Goal: Task Accomplishment & Management: Use online tool/utility

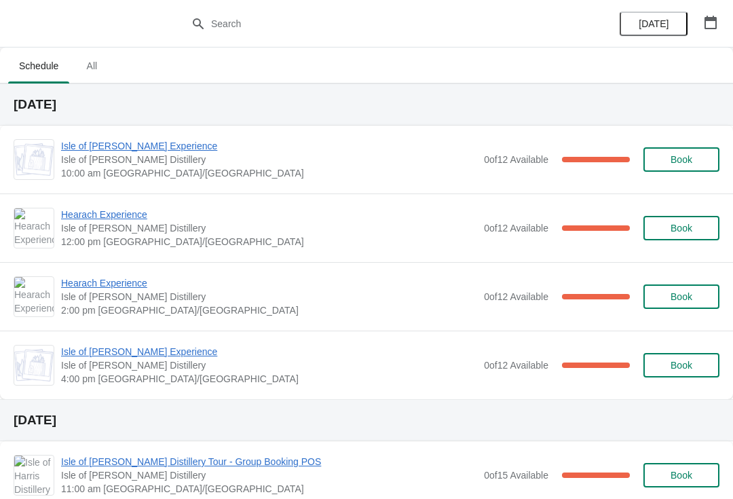
click at [145, 149] on span "Isle of [PERSON_NAME] Experience" at bounding box center [269, 146] width 416 height 14
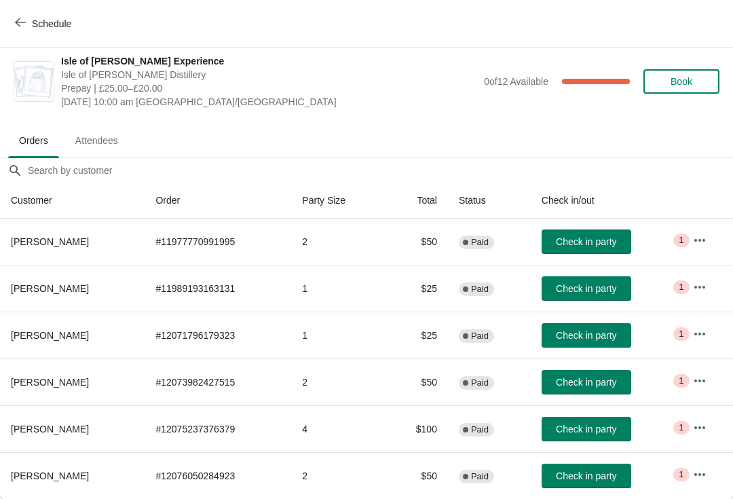
scroll to position [7, 0]
click at [578, 430] on span "Check in party" at bounding box center [586, 428] width 60 height 11
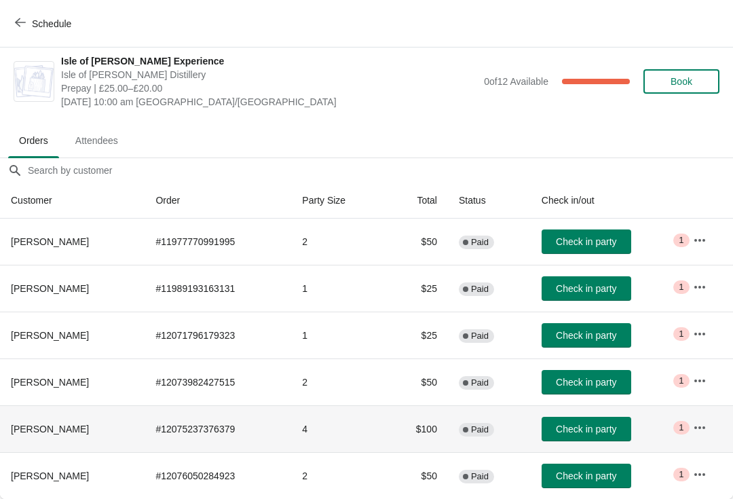
click at [600, 427] on span "Check in party" at bounding box center [586, 428] width 60 height 11
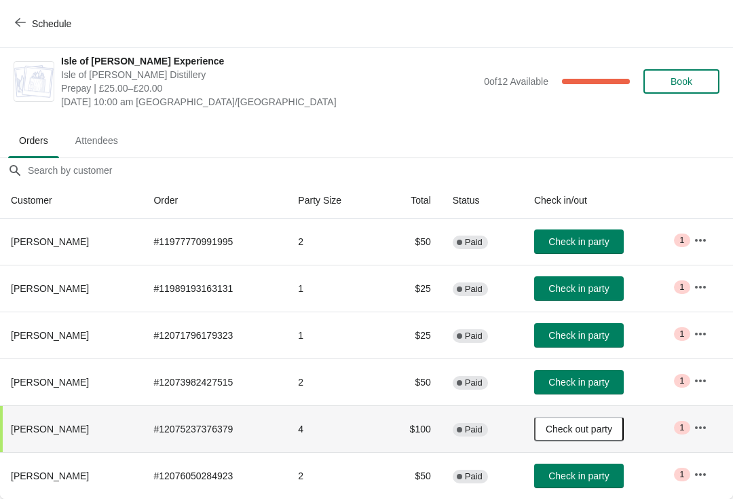
click at [606, 240] on span "Check in party" at bounding box center [578, 241] width 60 height 11
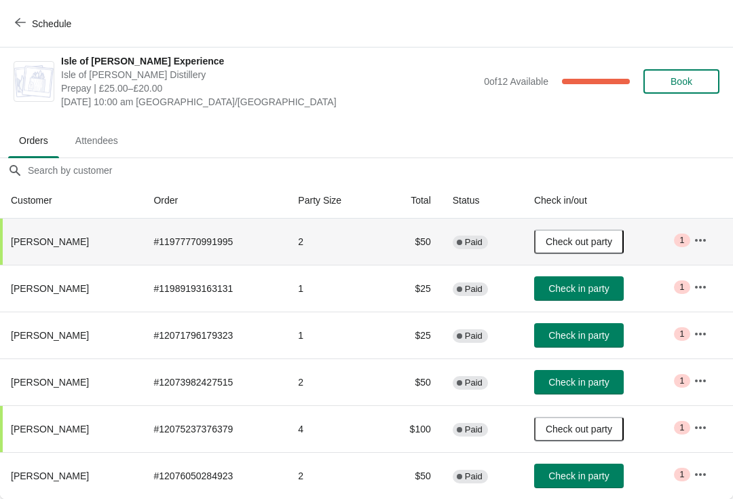
click at [597, 340] on span "Check in party" at bounding box center [578, 335] width 60 height 11
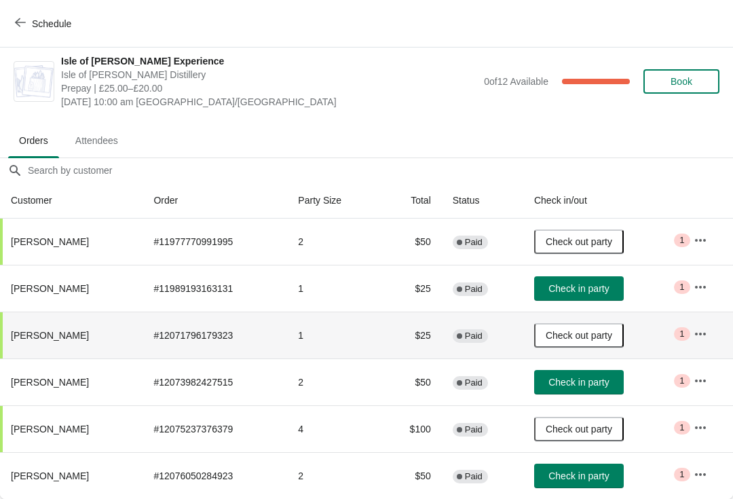
click at [604, 476] on span "Check in party" at bounding box center [578, 475] width 60 height 11
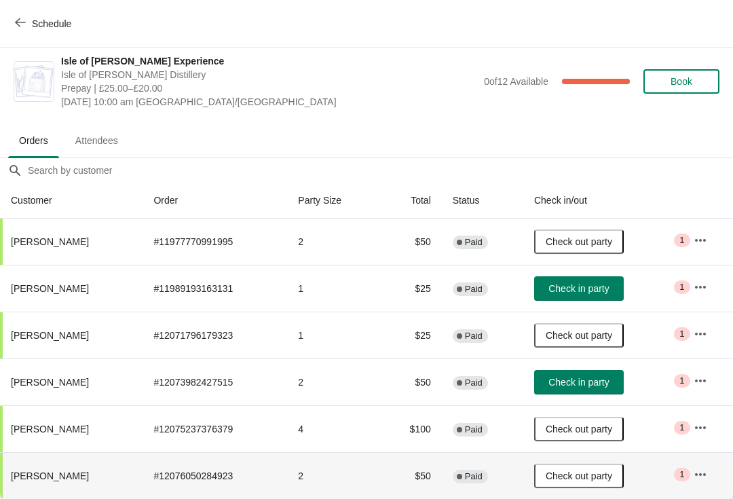
click at [596, 288] on span "Check in party" at bounding box center [578, 288] width 60 height 11
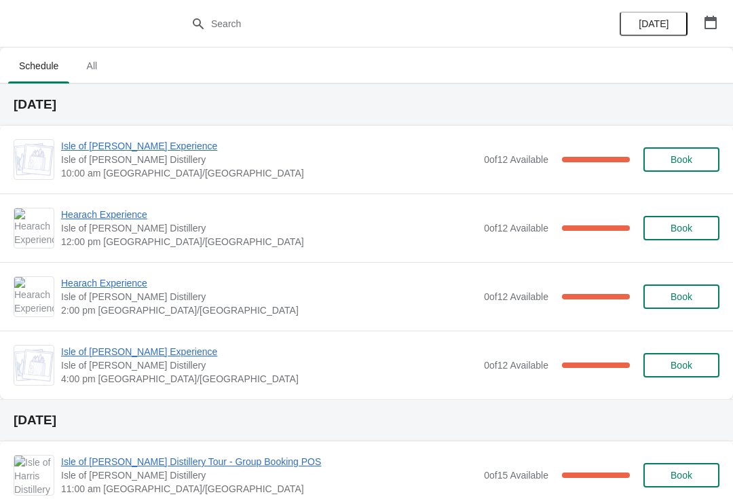
click at [91, 140] on span "Isle of [PERSON_NAME] Experience" at bounding box center [269, 146] width 416 height 14
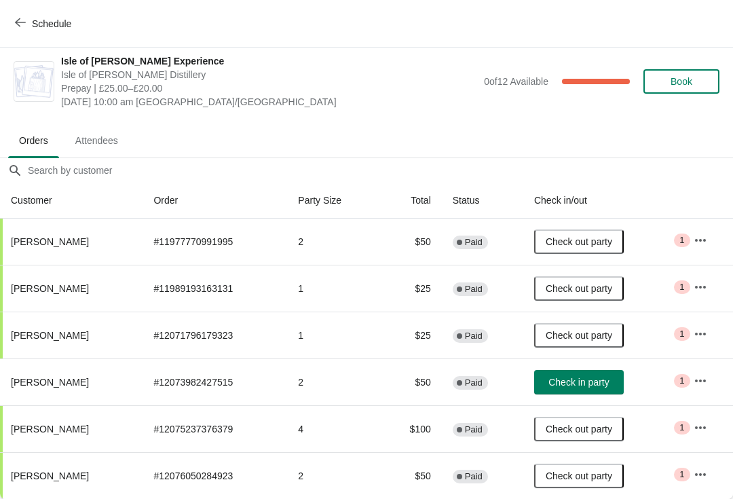
scroll to position [7, 0]
click at [568, 385] on span "Check in party" at bounding box center [578, 382] width 60 height 11
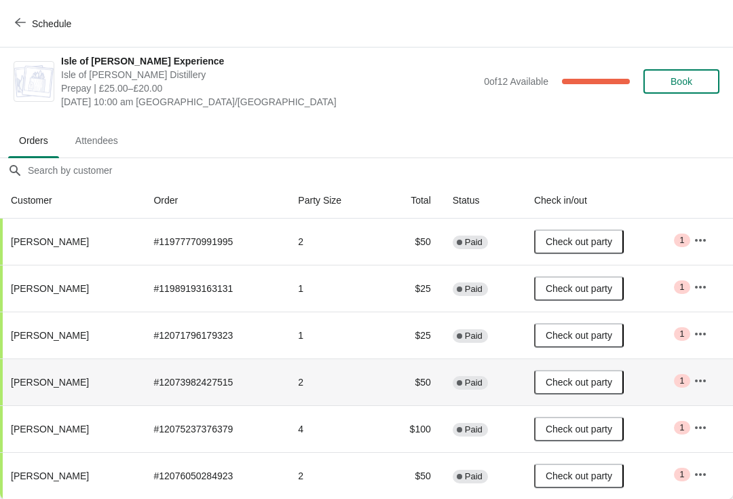
click at [23, 22] on icon "button" at bounding box center [20, 22] width 11 height 11
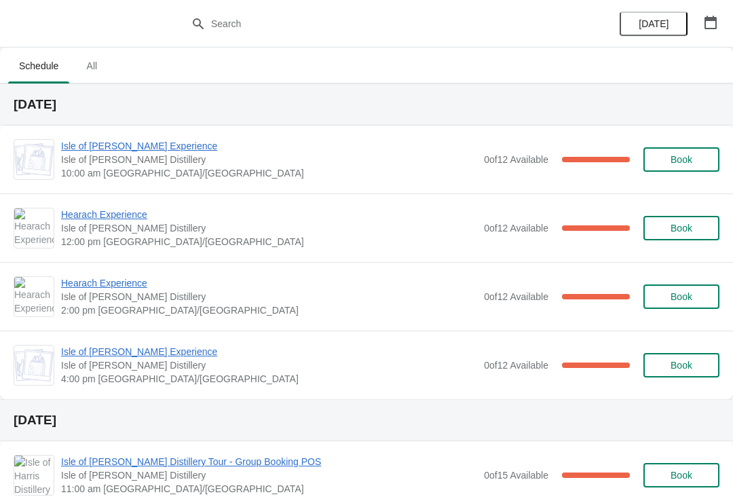
scroll to position [-39, 0]
